Goal: Task Accomplishment & Management: Manage account settings

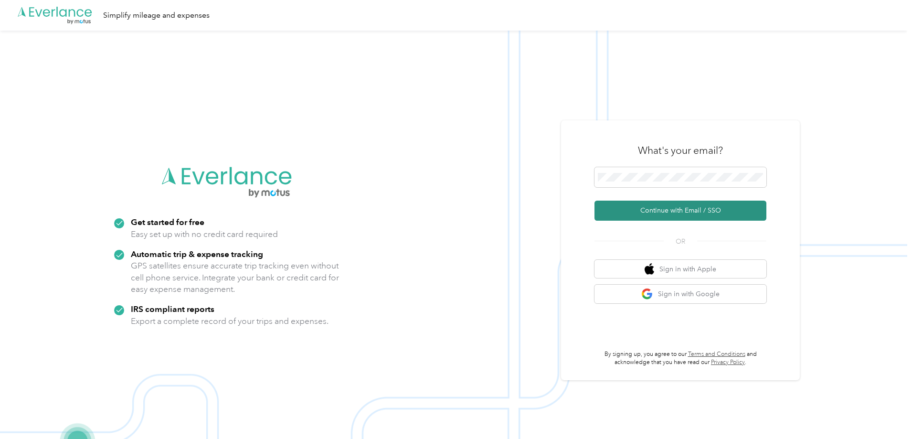
click at [668, 205] on button "Continue with Email / SSO" at bounding box center [681, 211] width 172 height 20
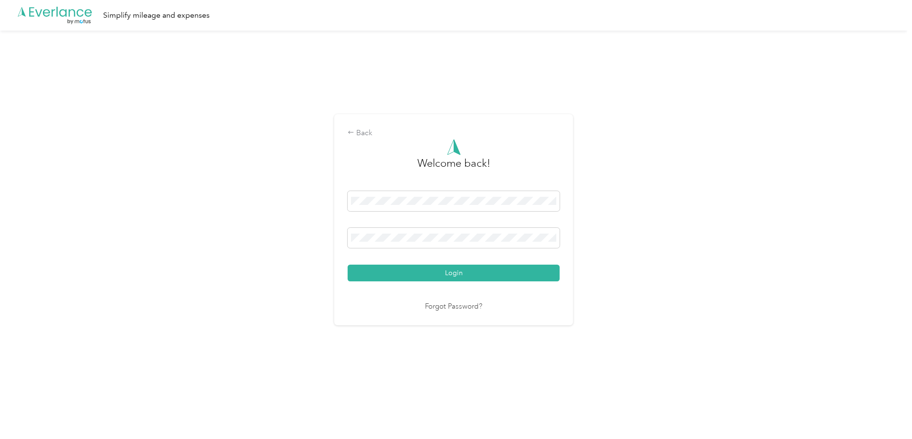
click at [460, 277] on button "Login" at bounding box center [454, 273] width 212 height 17
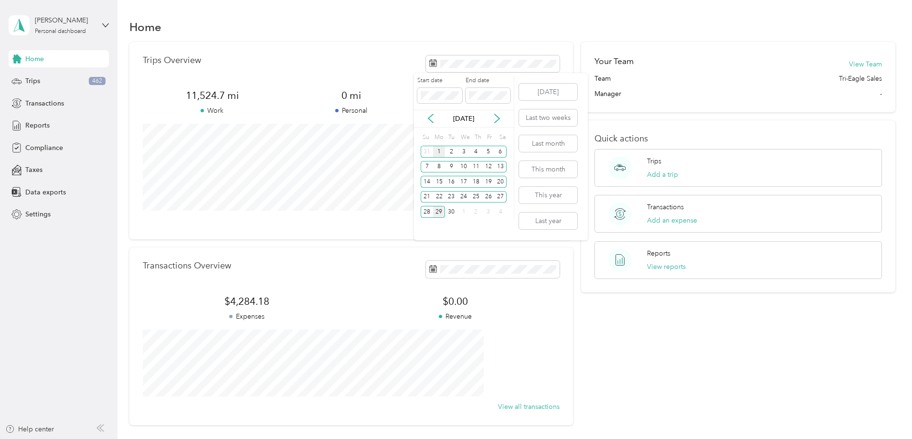
click at [439, 151] on div "1" at bounding box center [439, 152] width 12 height 12
click at [453, 212] on div "30" at bounding box center [451, 212] width 12 height 12
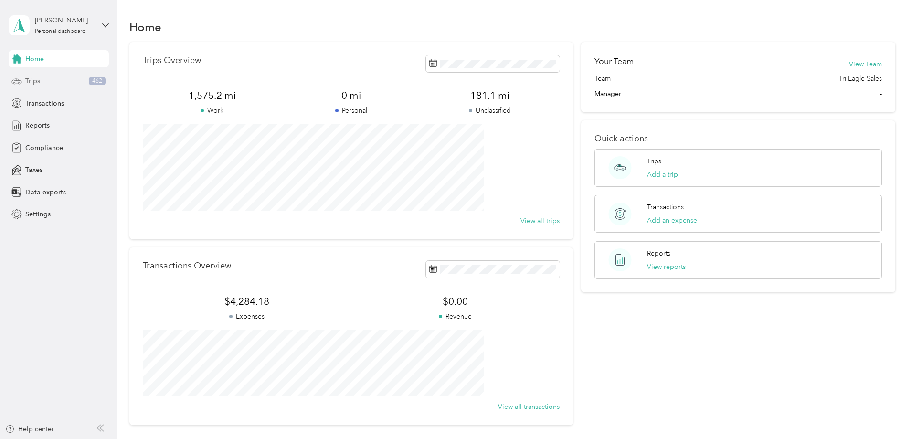
click at [39, 83] on span "Trips" at bounding box center [32, 81] width 15 height 10
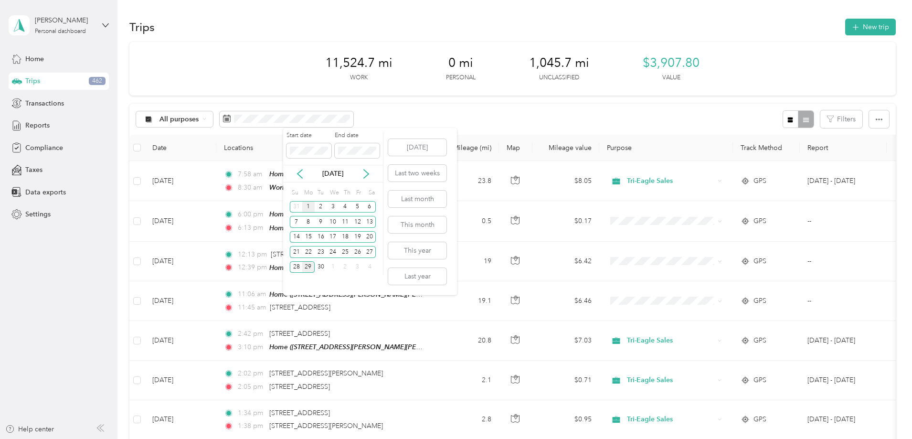
click at [307, 207] on div "1" at bounding box center [308, 207] width 12 height 12
click at [321, 264] on div "30" at bounding box center [321, 267] width 12 height 12
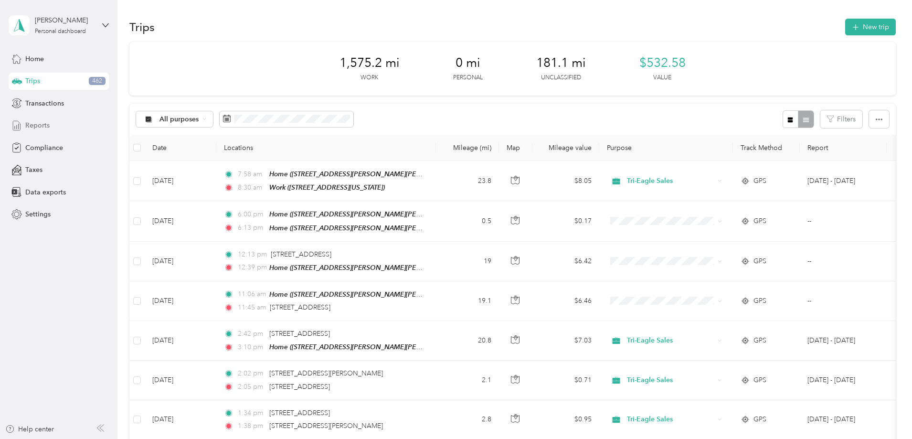
click at [50, 127] on div "Reports" at bounding box center [59, 125] width 100 height 17
